Goal: Task Accomplishment & Management: Complete application form

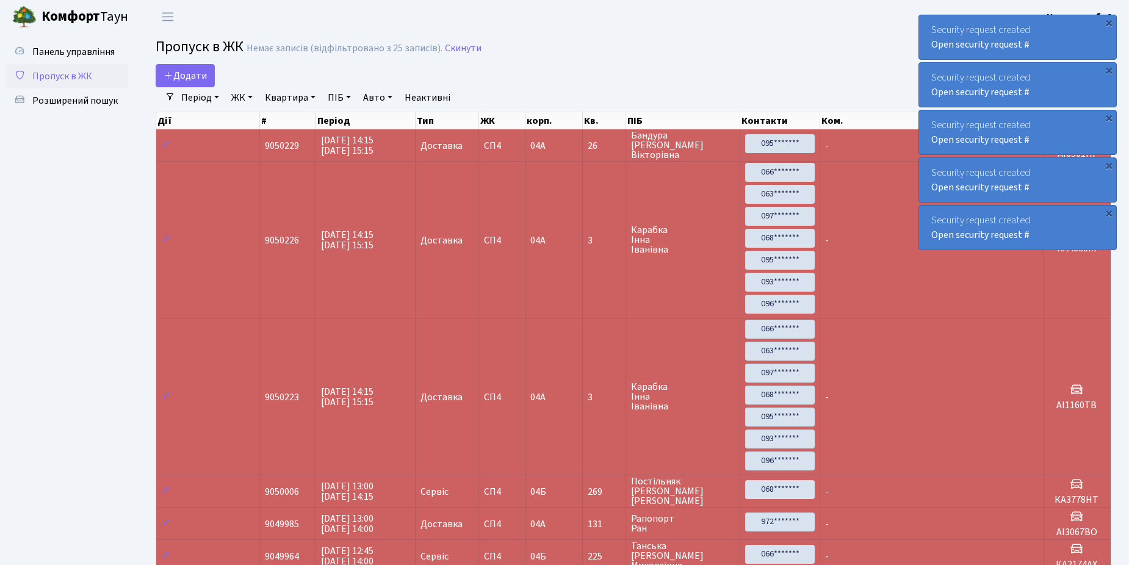
select select "25"
click at [193, 79] on span "Додати" at bounding box center [184, 75] width 43 height 13
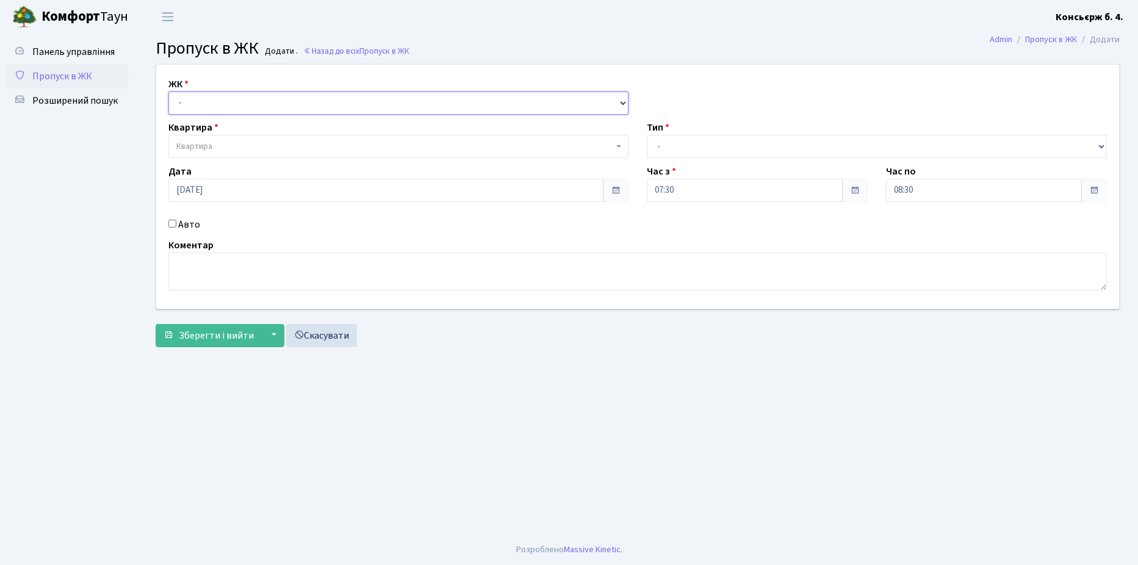
click at [246, 106] on select "- СП4, Столичне шосе, 5" at bounding box center [398, 103] width 460 height 23
select select "325"
click at [168, 92] on select "- СП4, Столичне шосе, 5" at bounding box center [398, 103] width 460 height 23
select select
click at [243, 146] on span "Квартира" at bounding box center [394, 146] width 437 height 12
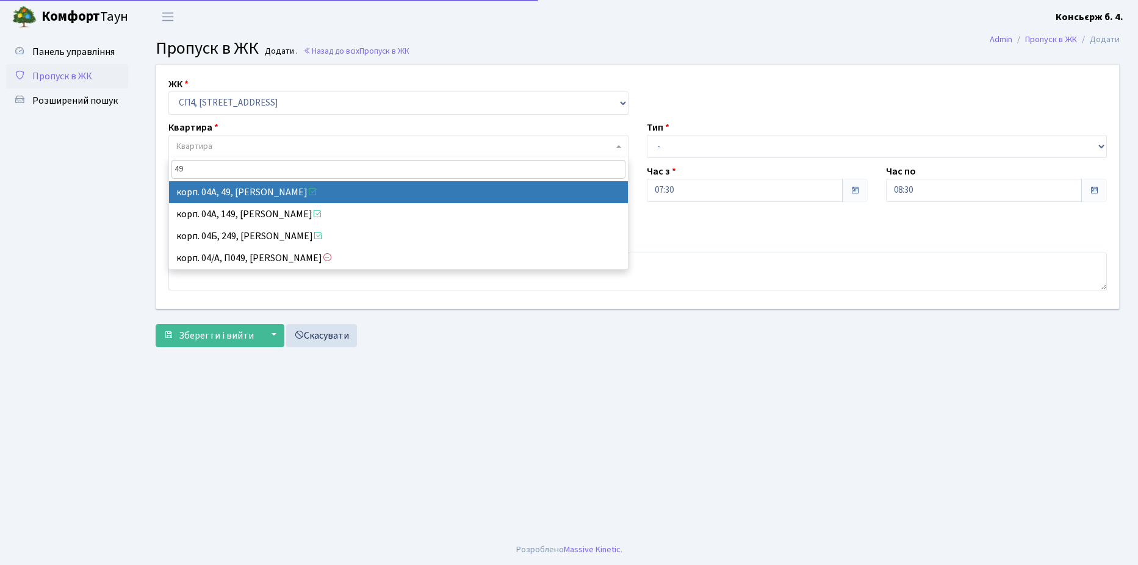
type input "49"
select select "21077"
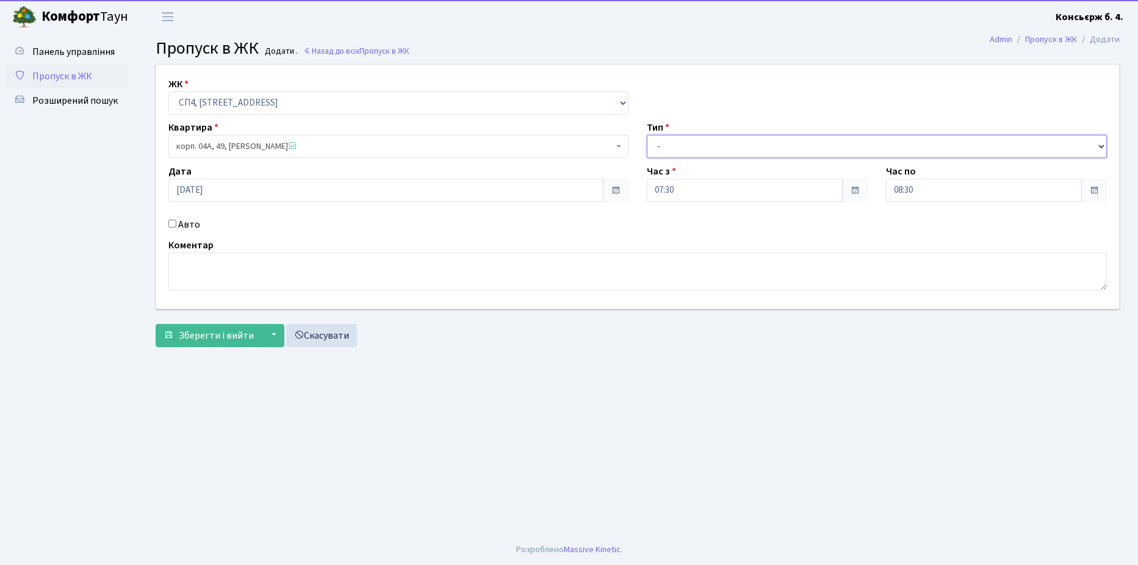
click at [656, 142] on select "- Доставка Таксі Гості Сервіс" at bounding box center [877, 146] width 460 height 23
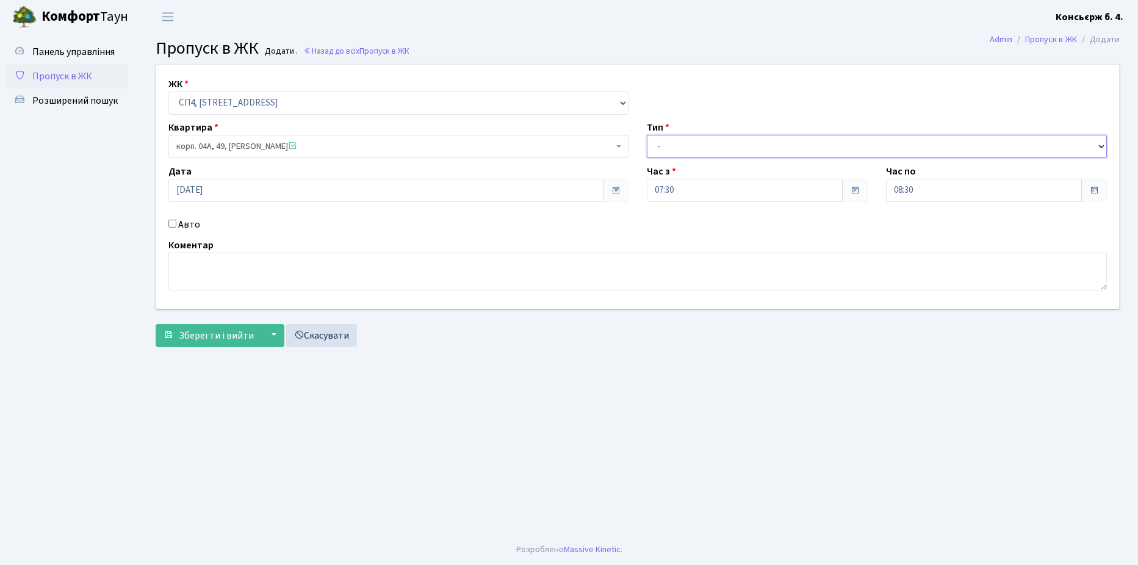
select select "18"
click at [647, 135] on select "- Доставка Таксі Гості Сервіс" at bounding box center [877, 146] width 460 height 23
click at [173, 221] on input "Авто" at bounding box center [172, 224] width 8 height 8
checkbox input "true"
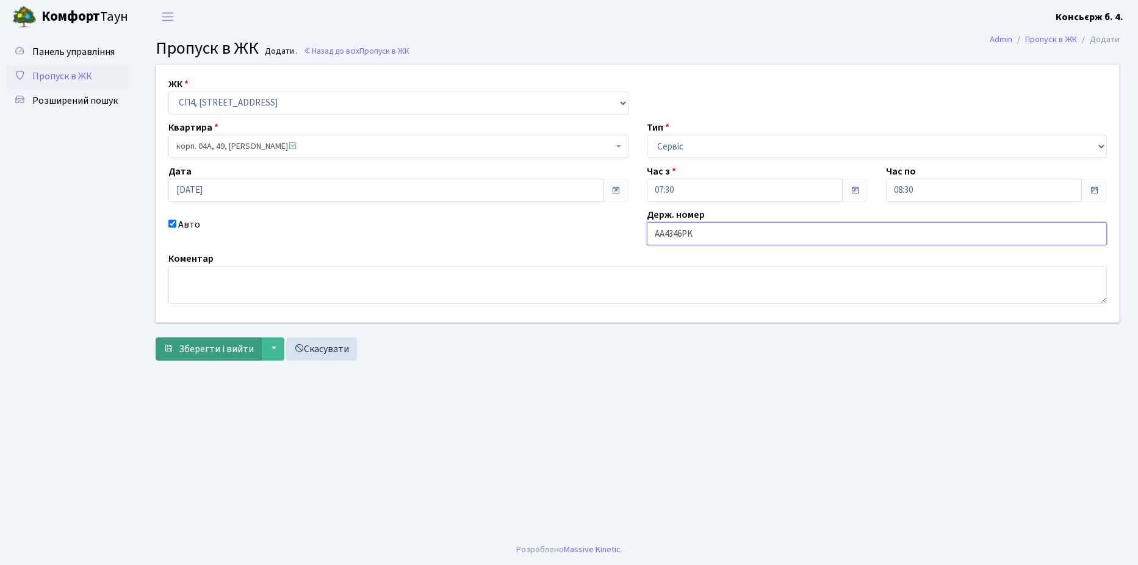
type input "AA4346PK"
click at [200, 343] on span "Зберегти і вийти" at bounding box center [216, 348] width 75 height 13
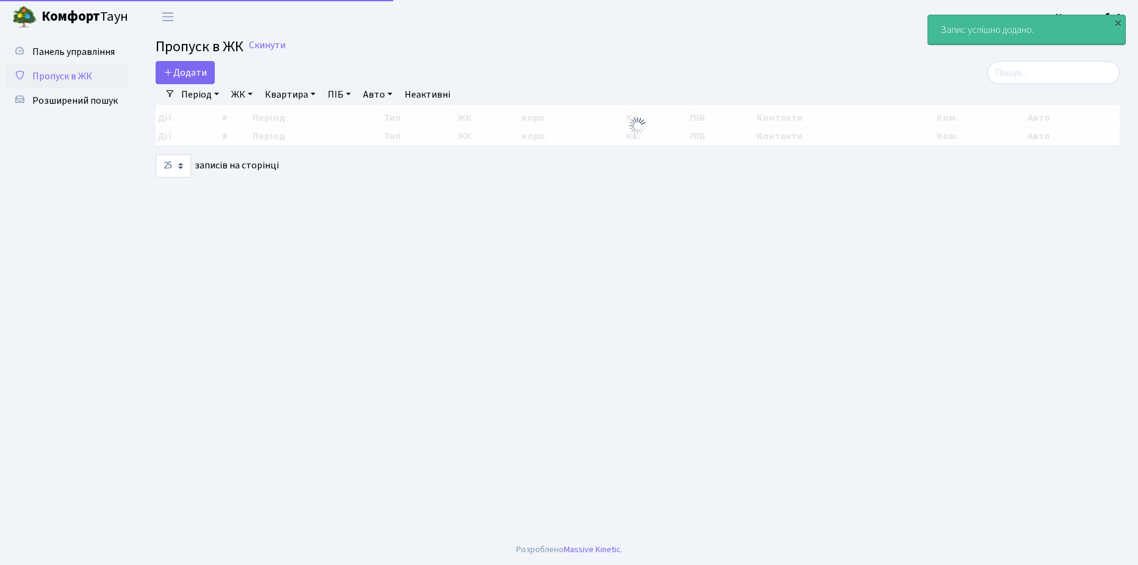
select select "25"
